Goal: Find specific page/section: Find specific page/section

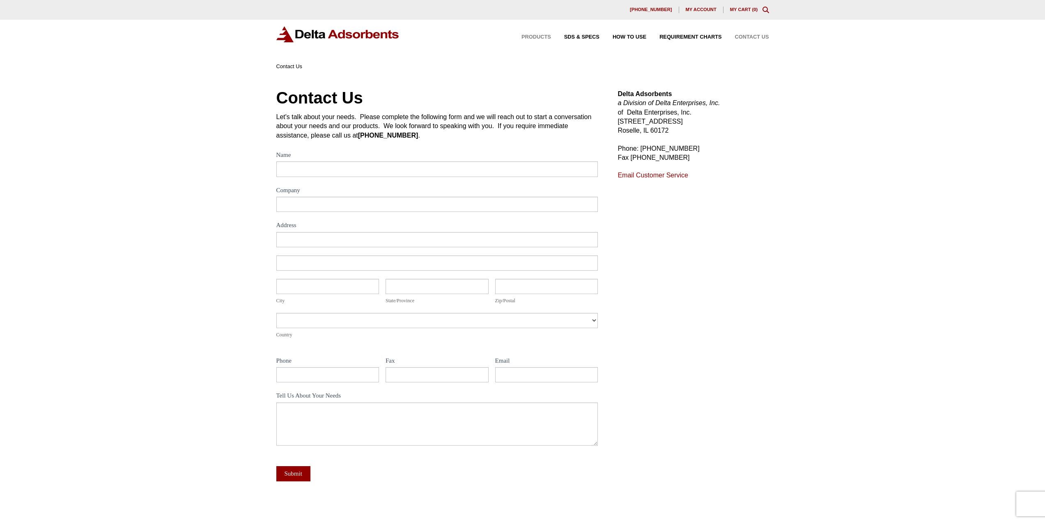
click at [549, 37] on span "Products" at bounding box center [537, 37] width 30 height 5
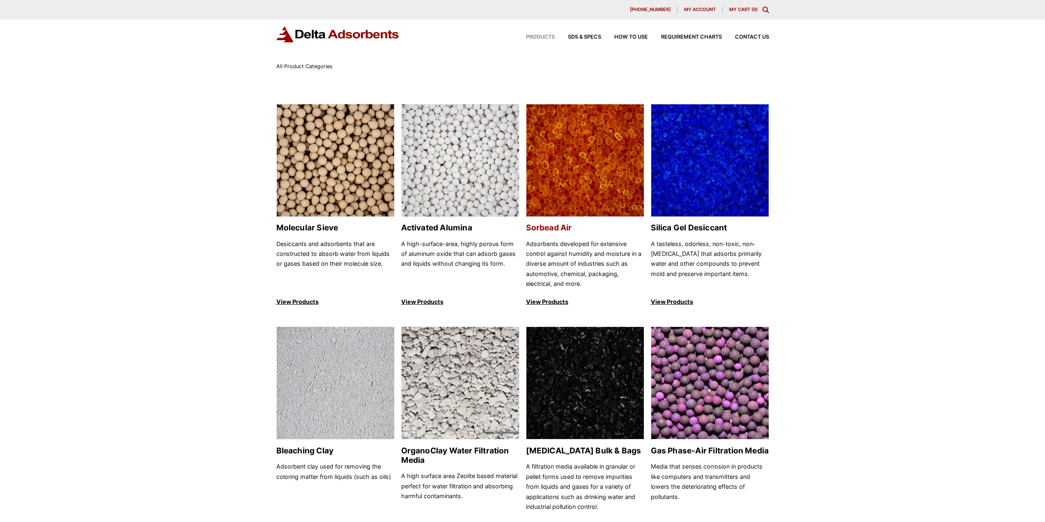
click at [572, 187] on img at bounding box center [585, 160] width 117 height 113
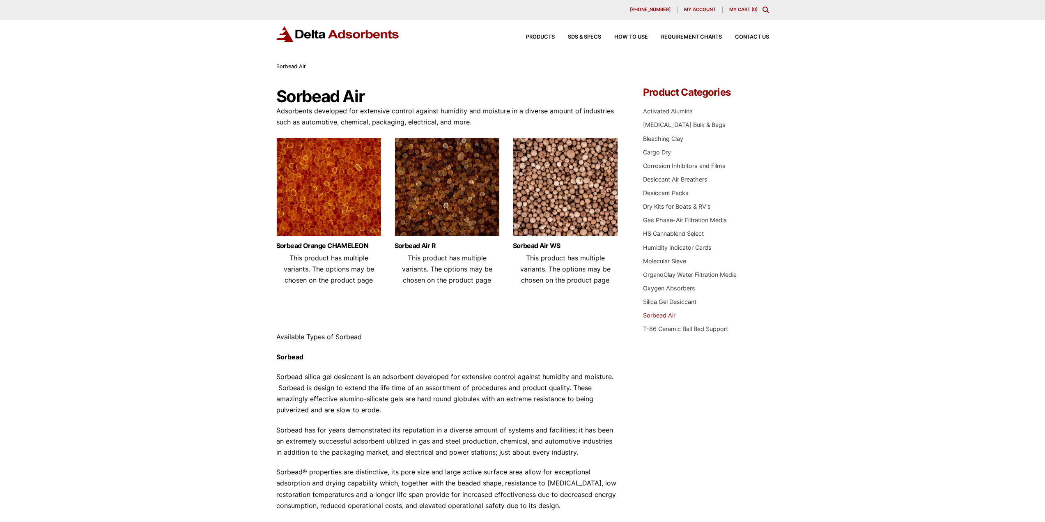
click at [458, 201] on img at bounding box center [447, 189] width 105 height 103
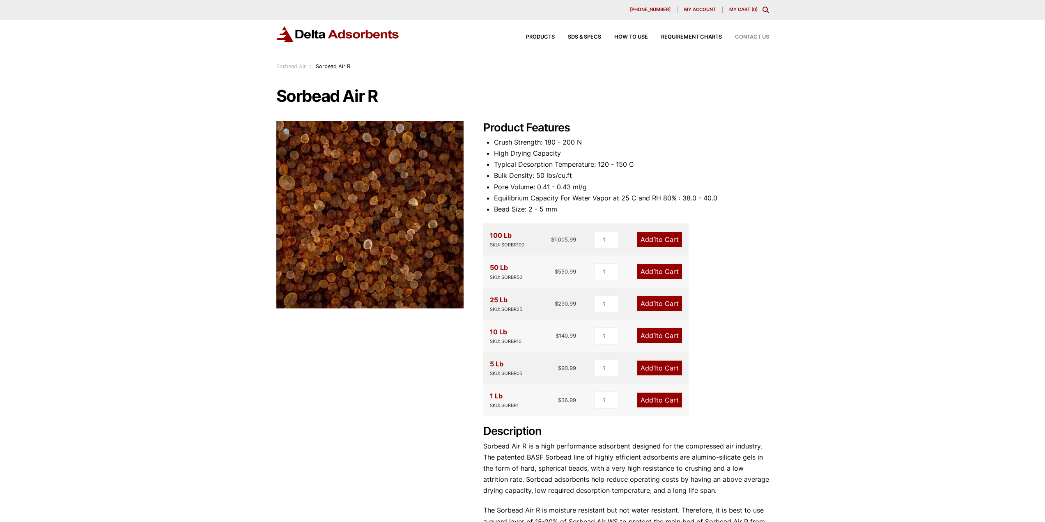
click at [747, 36] on span "Contact Us" at bounding box center [752, 37] width 34 height 5
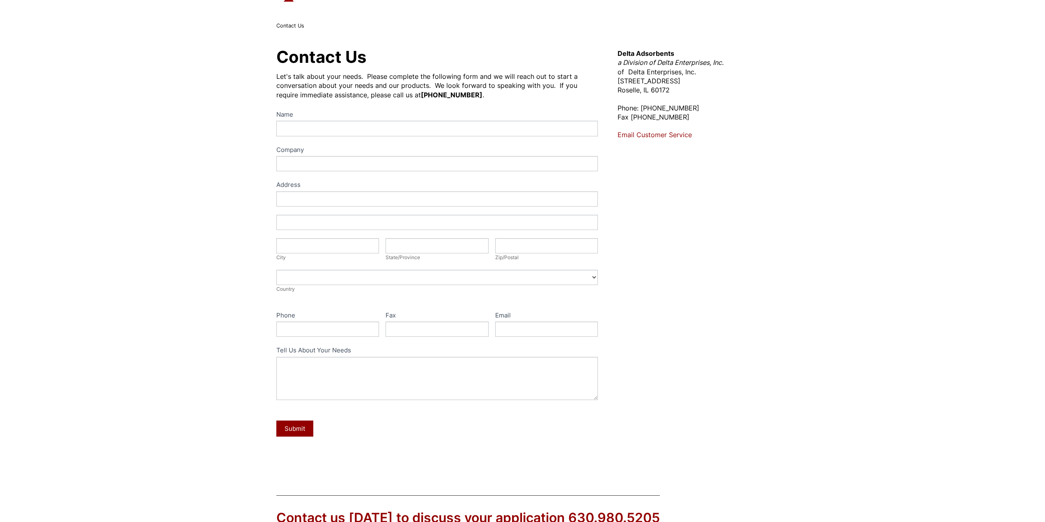
scroll to position [41, 0]
